Goal: Task Accomplishment & Management: Manage account settings

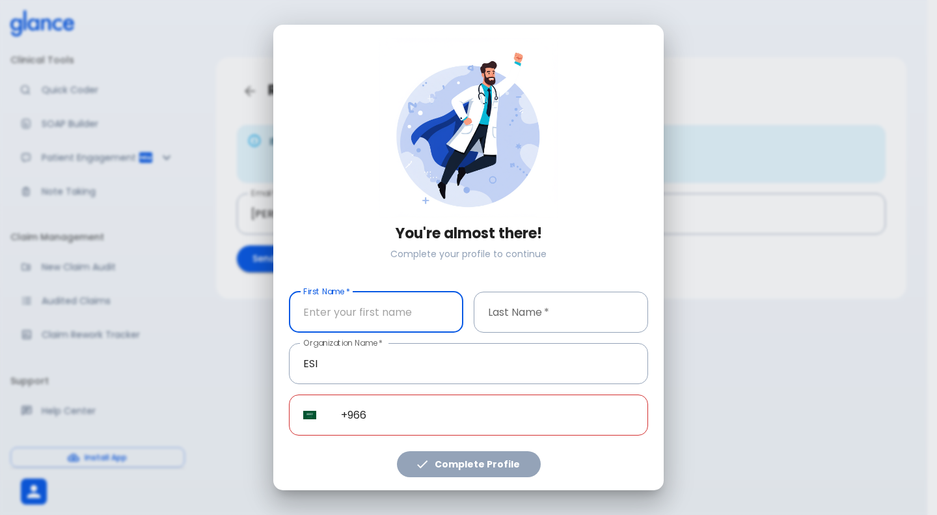
type input "d"
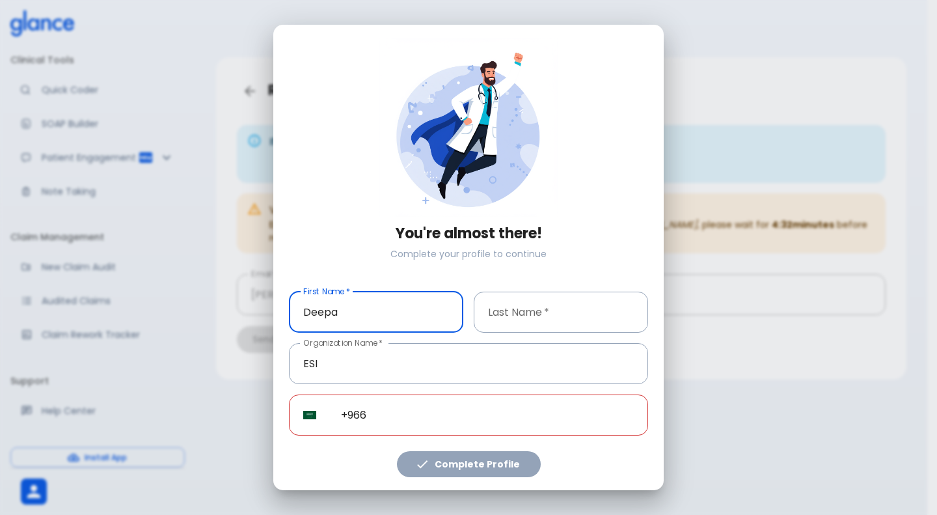
type input "Deepa"
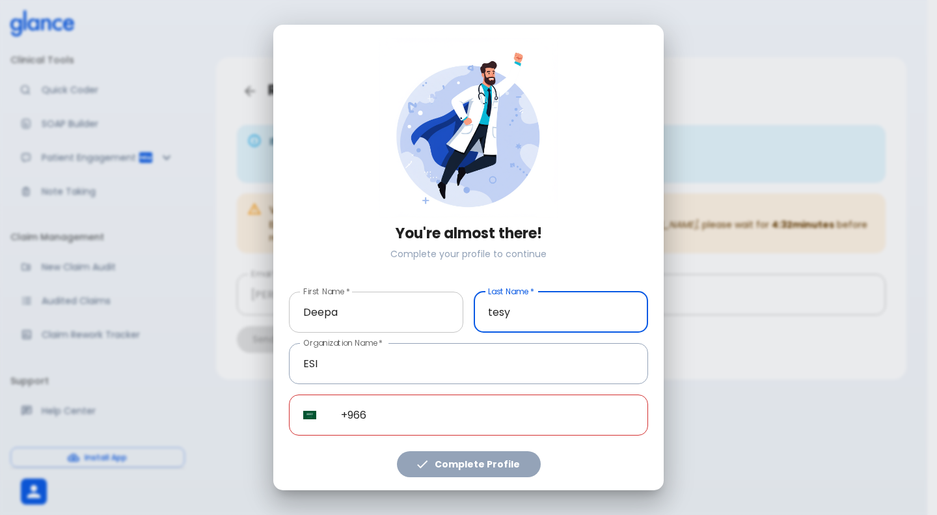
type input "tesy"
click at [360, 310] on input "Deepa" at bounding box center [376, 312] width 174 height 41
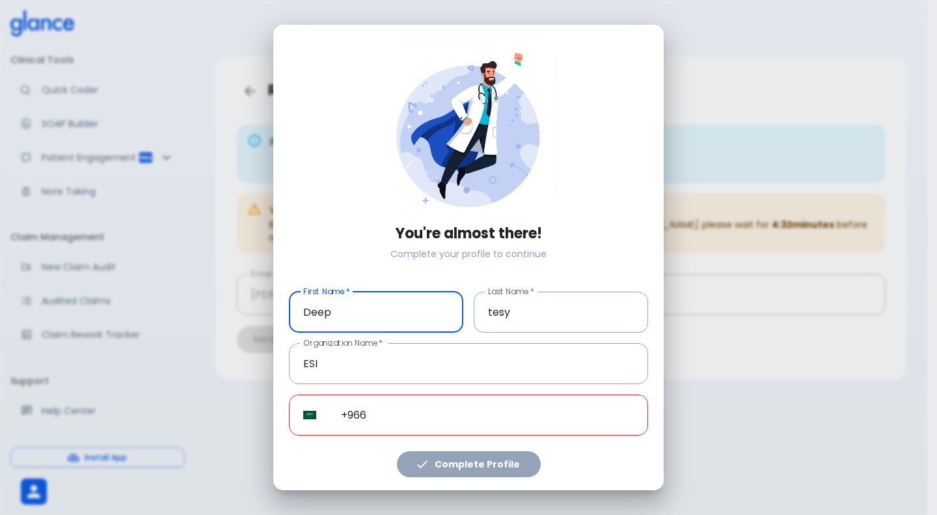
type input "Deepa"
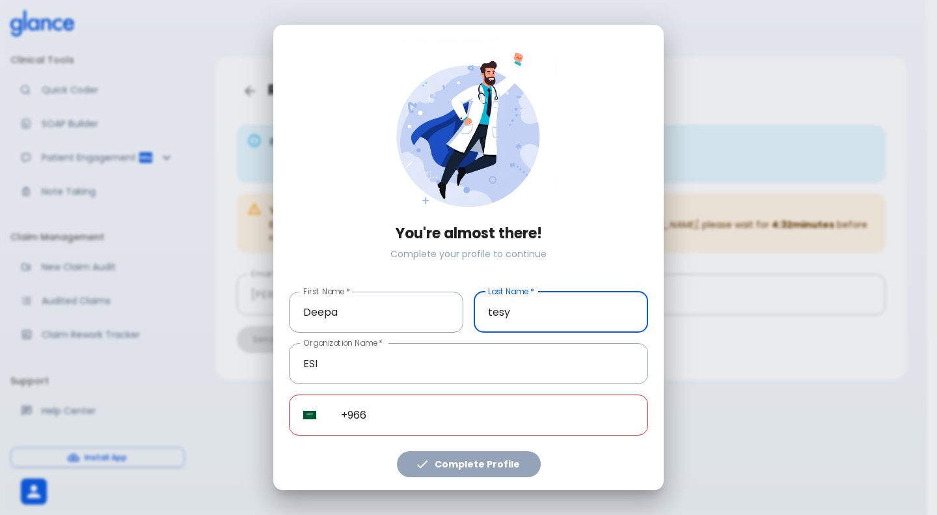
click at [545, 319] on input "tesy" at bounding box center [561, 312] width 174 height 41
type input "test"
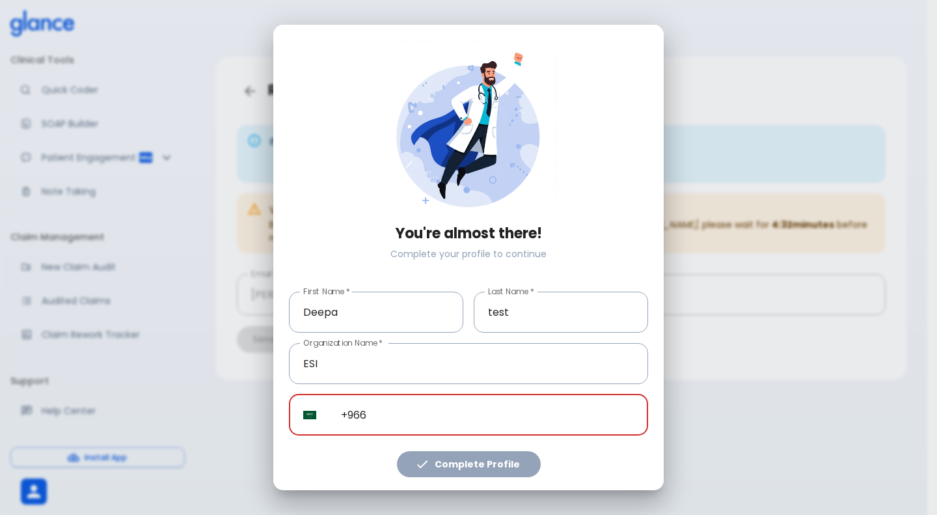
click at [442, 422] on input "+966" at bounding box center [487, 414] width 321 height 41
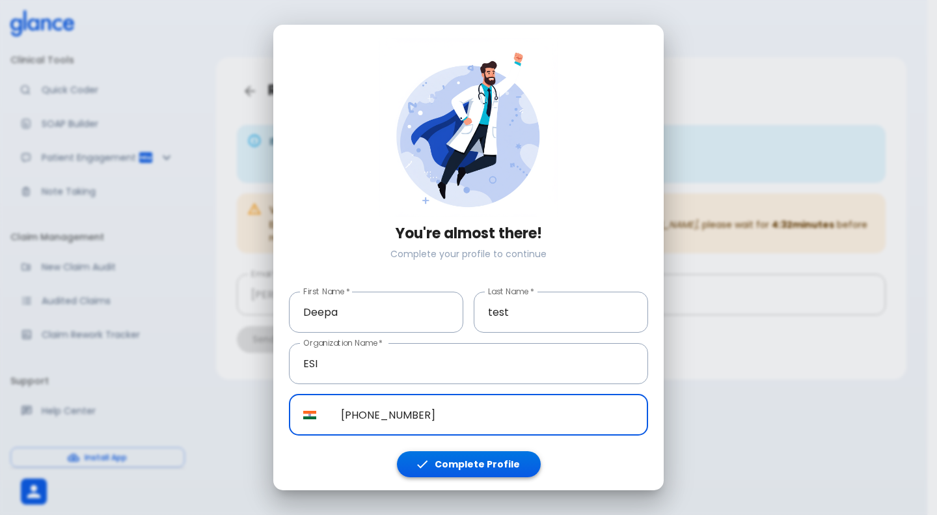
type input "+91 96069 26484"
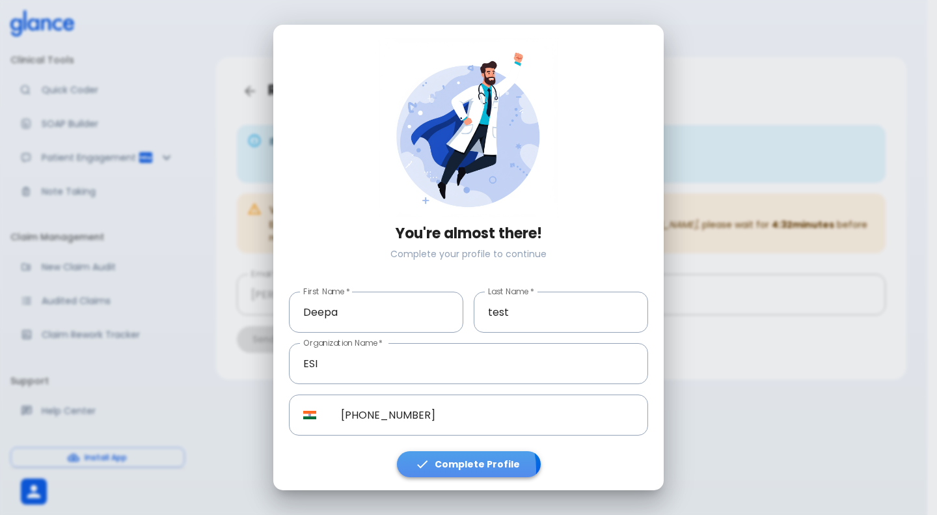
click at [461, 469] on button "Complete Profile" at bounding box center [469, 464] width 144 height 27
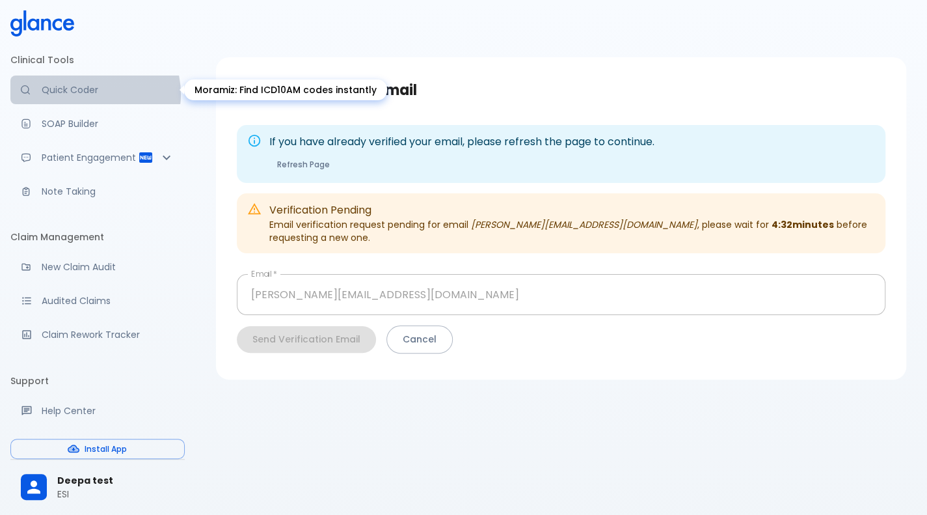
click at [94, 94] on p "Quick Coder" at bounding box center [108, 89] width 133 height 13
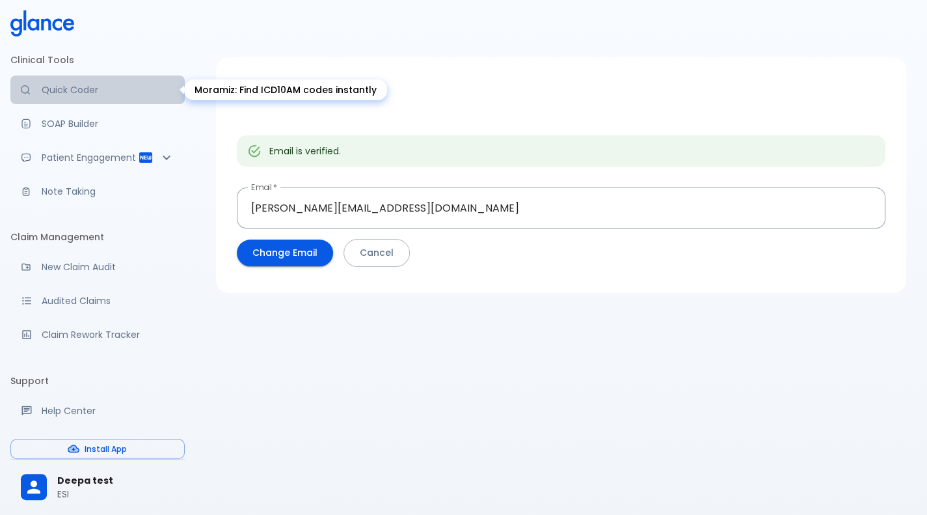
click at [104, 96] on p "Quick Coder" at bounding box center [108, 89] width 133 height 13
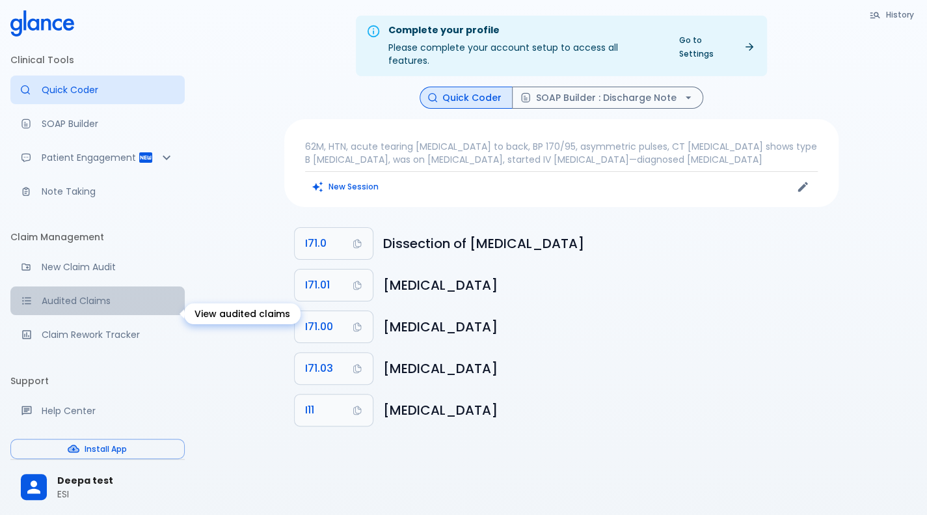
click at [103, 307] on p "Audited Claims" at bounding box center [108, 300] width 133 height 13
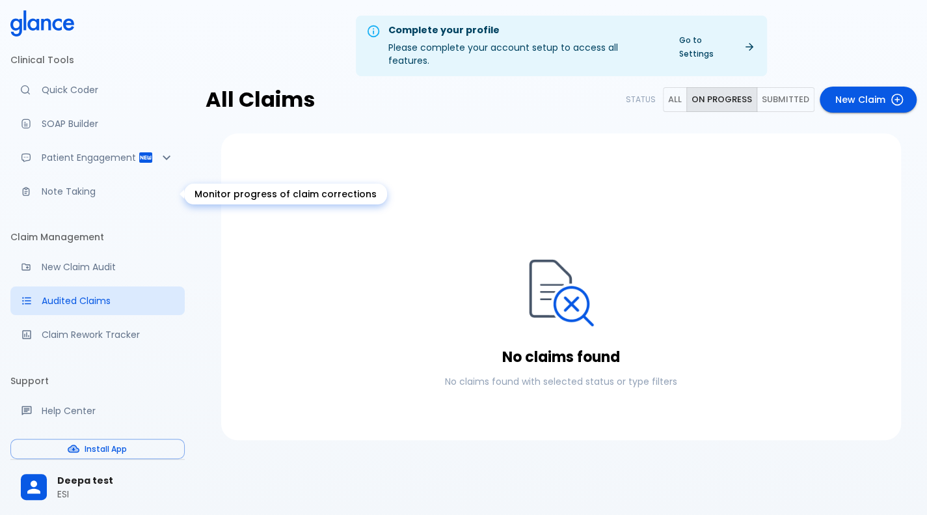
scroll to position [154, 0]
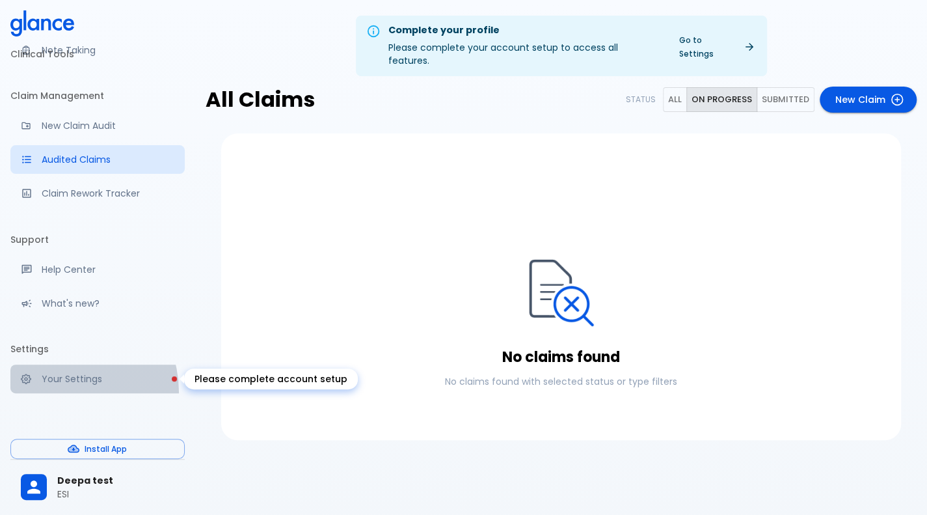
click at [61, 392] on link "Your Settings" at bounding box center [97, 378] width 174 height 29
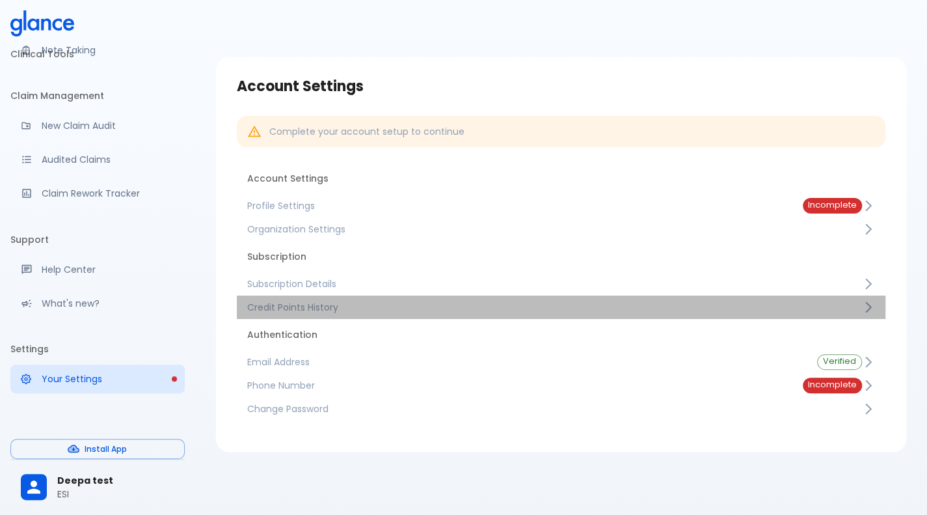
click at [305, 306] on span "Credit Points History" at bounding box center [554, 307] width 615 height 13
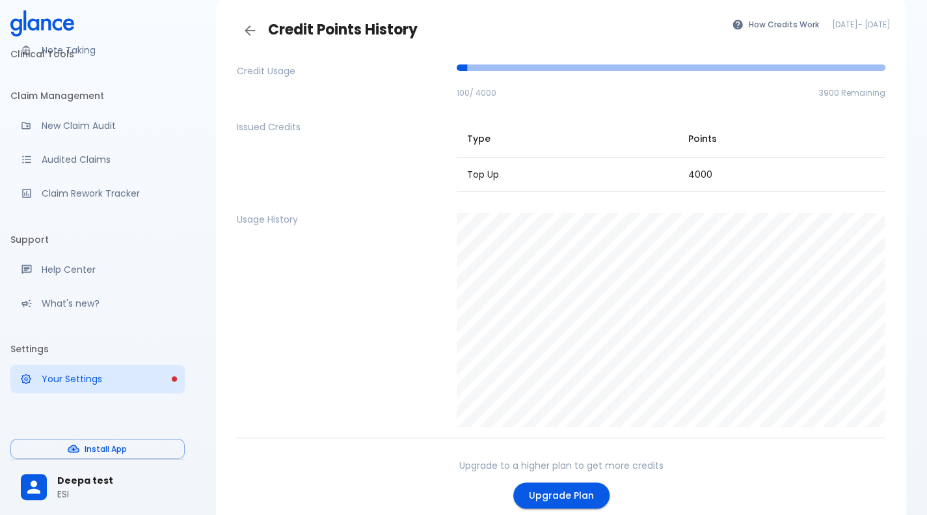
scroll to position [61, 0]
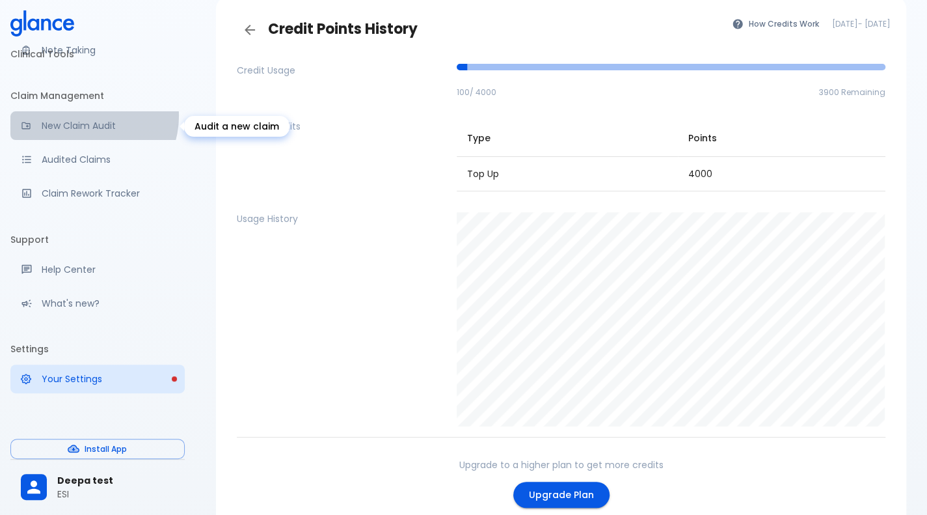
click at [90, 116] on link "New Claim Audit" at bounding box center [97, 125] width 174 height 29
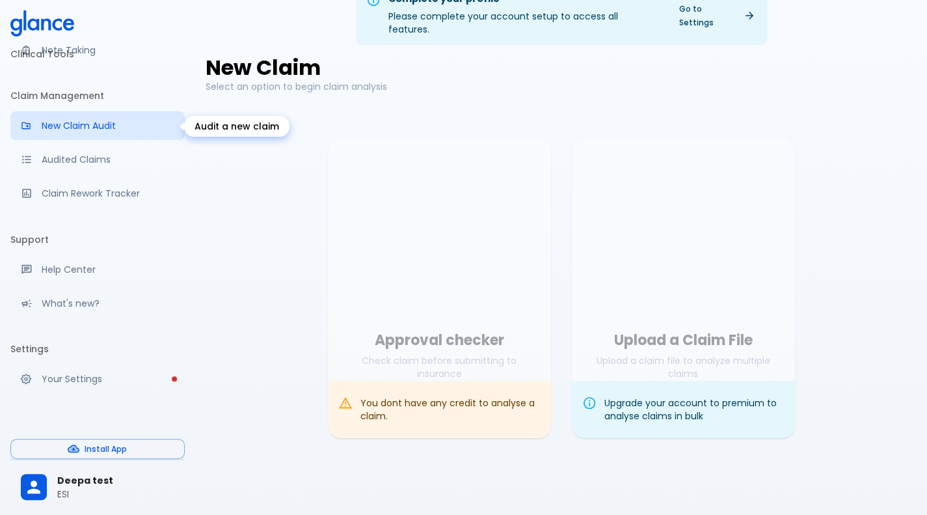
scroll to position [31, 0]
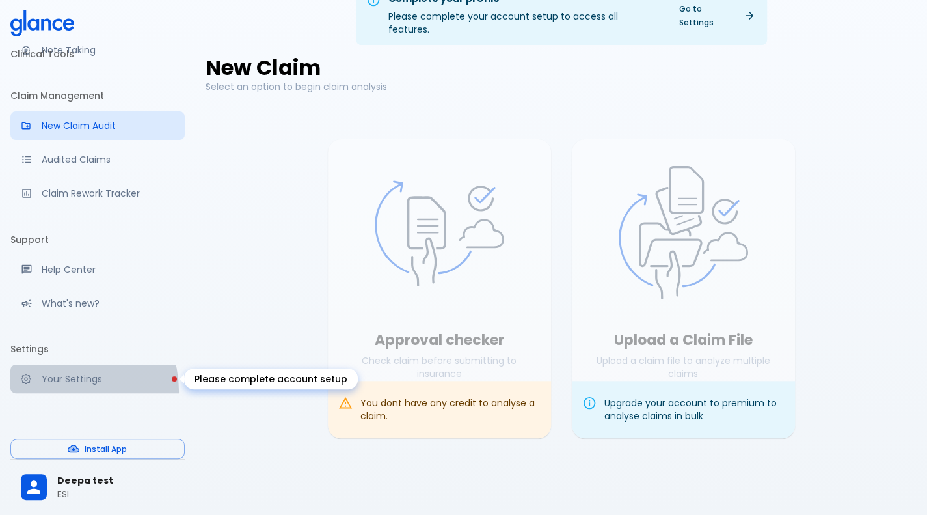
click at [66, 391] on link "Your Settings" at bounding box center [97, 378] width 174 height 29
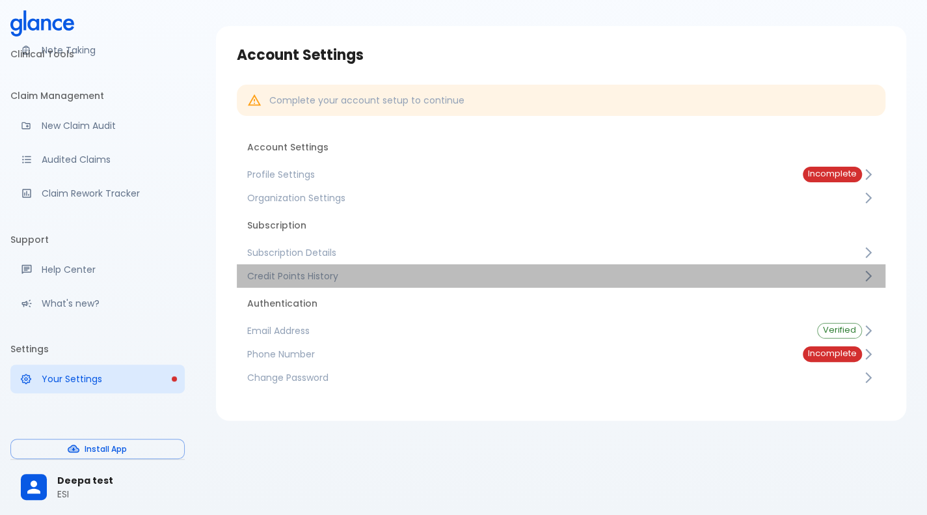
click at [316, 275] on span "Credit Points History" at bounding box center [554, 275] width 615 height 13
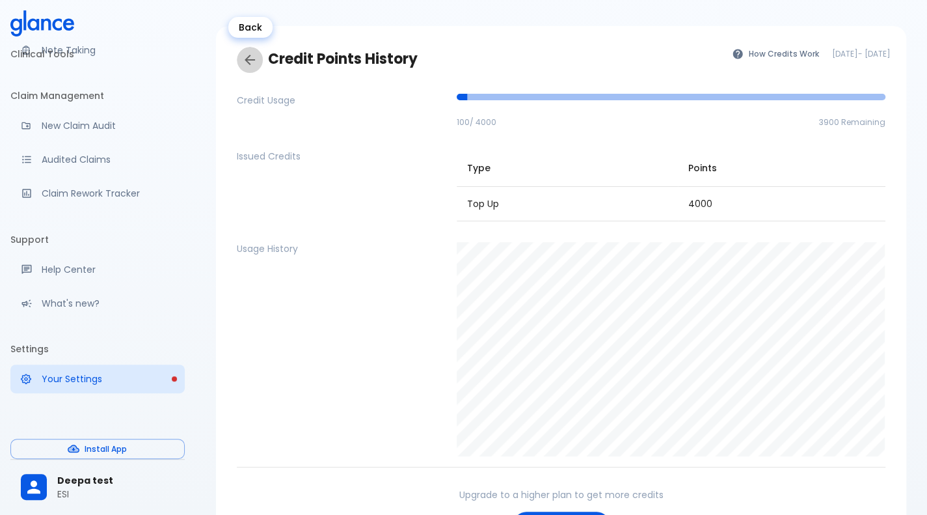
click at [245, 65] on icon "Back" at bounding box center [250, 60] width 16 height 16
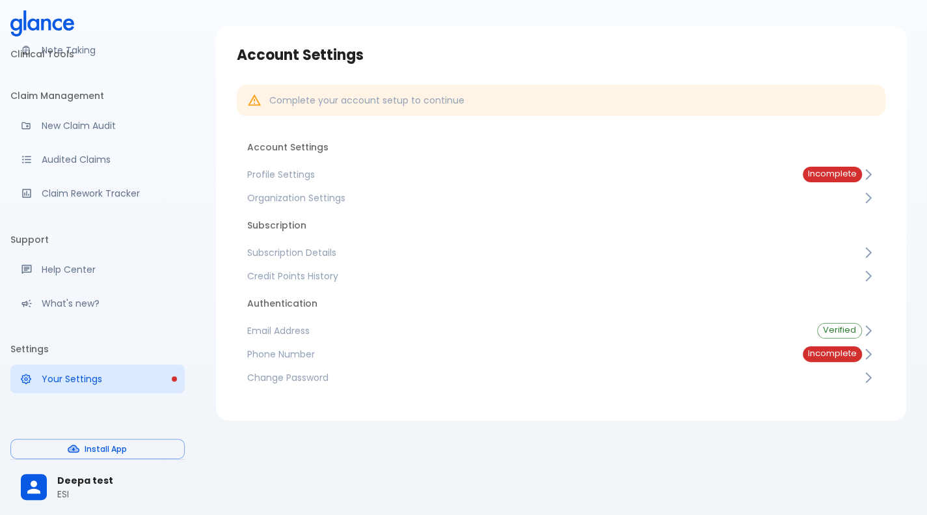
click at [377, 256] on span "Subscription Details" at bounding box center [554, 252] width 615 height 13
